Goal: Task Accomplishment & Management: Manage account settings

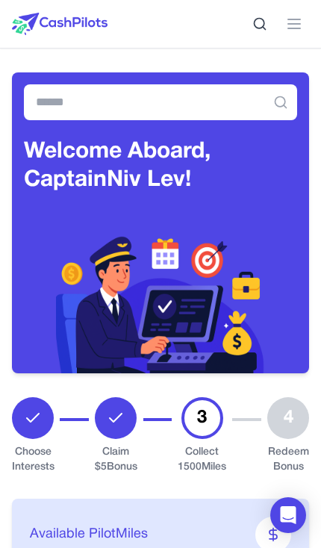
click at [281, 17] on button at bounding box center [294, 24] width 30 height 30
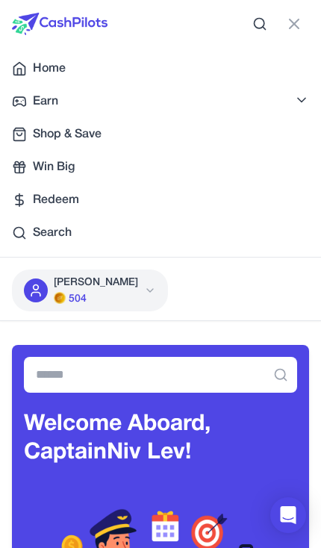
click at [54, 298] on img at bounding box center [60, 298] width 12 height 12
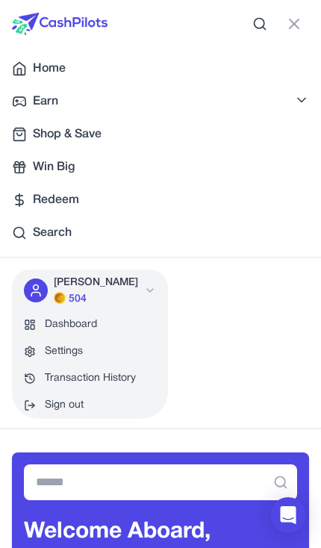
click at [40, 413] on button "Sign out" at bounding box center [90, 405] width 156 height 27
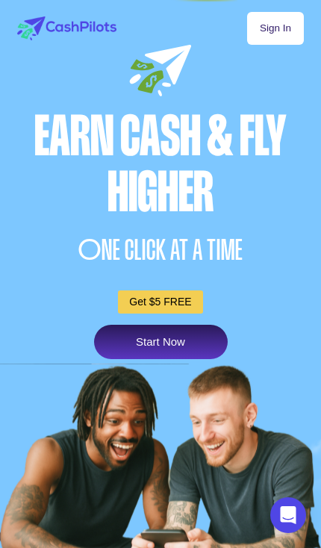
click at [274, 34] on link "Sign In" at bounding box center [275, 28] width 57 height 33
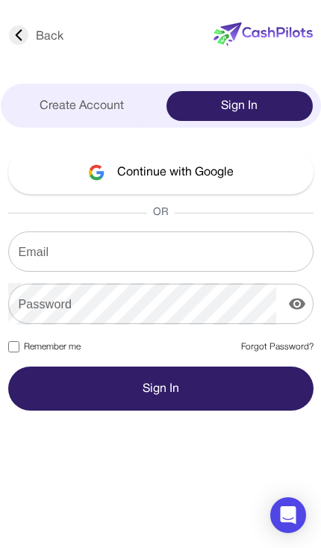
click at [55, 114] on div "Create Account" at bounding box center [82, 106] width 146 height 30
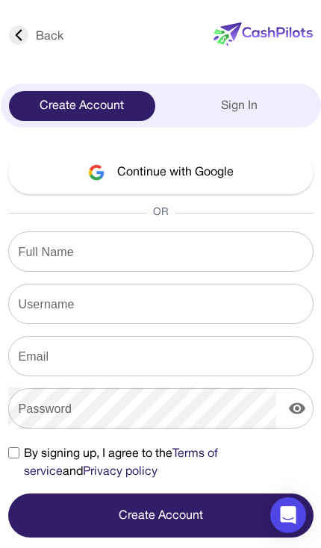
click at [46, 99] on div "Create Account" at bounding box center [82, 106] width 146 height 30
click at [225, 75] on div "Back Create Account Sign In Continue with Google OR Full Name Full Name Usernam…" at bounding box center [161, 276] width 320 height 522
click at [219, 86] on div "Create Account Sign In" at bounding box center [161, 106] width 320 height 44
click at [210, 96] on div "Sign In" at bounding box center [239, 106] width 146 height 30
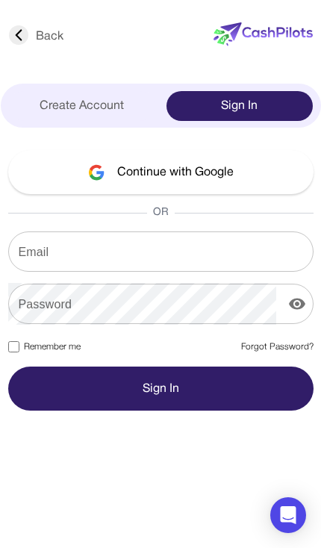
click at [81, 101] on div "Create Account" at bounding box center [82, 106] width 146 height 30
